Goal: Task Accomplishment & Management: Manage account settings

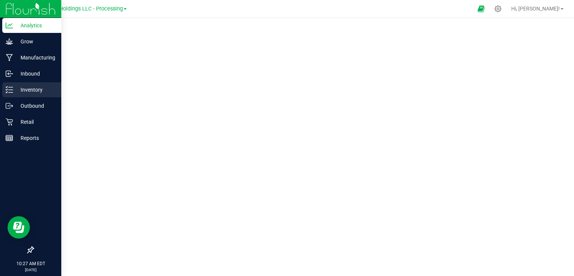
click at [8, 94] on div "Inventory" at bounding box center [31, 89] width 59 height 15
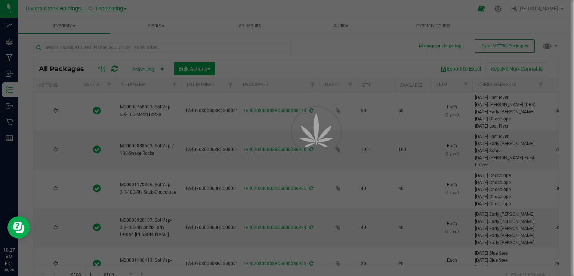
type input "2026-06-26"
type input "2026-07-26"
type input "2026-02-23"
type input "2026-04-03"
type input "2026-03-16"
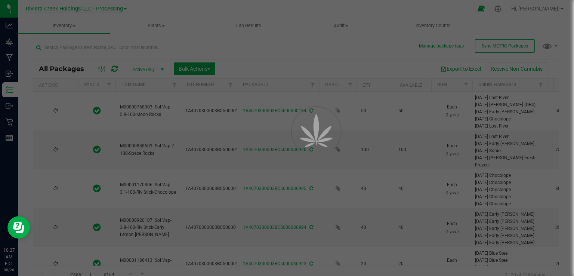
type input "2026-07-15"
type input "2026-06-02"
type input "2026-04-16"
type input "2026-06-17"
type input "2026-07-06"
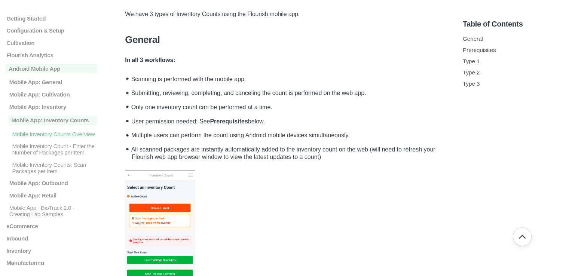
scroll to position [112, 0]
